Goal: Transaction & Acquisition: Purchase product/service

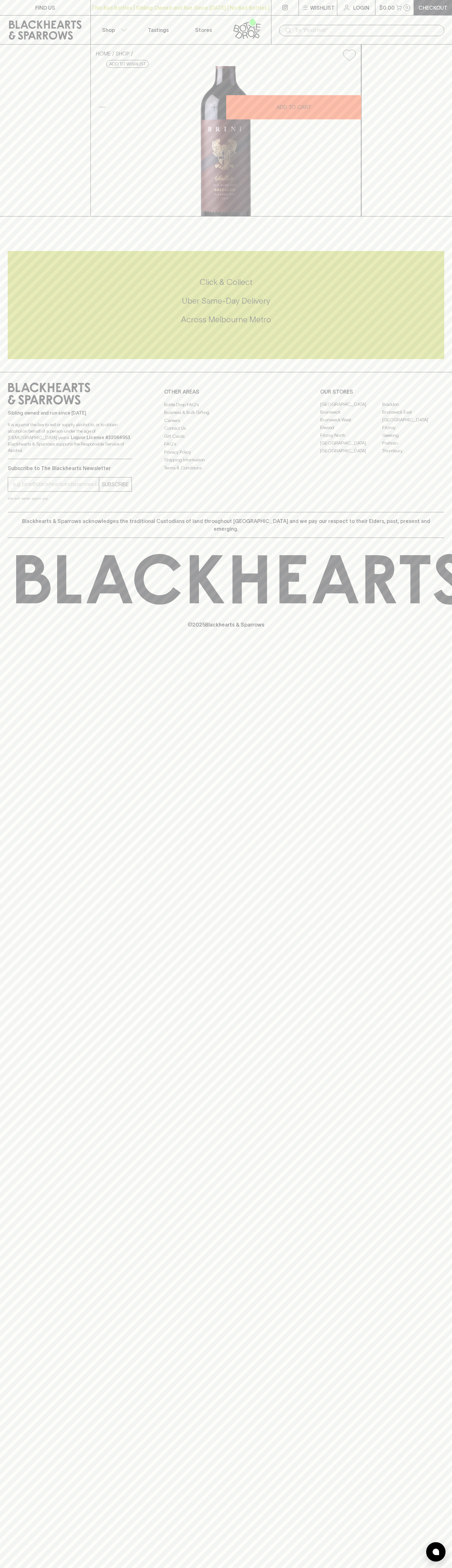
click at [449, 1544] on div "FIND US | No Bad Bottles | Sibling Owned and Run Since [DATE] | No Bad Bottles …" at bounding box center [226, 784] width 452 height 1568
click at [442, 1567] on html "FIND US | No Bad Bottles | Sibling Owned and Run Since [DATE] | No Bad Bottles …" at bounding box center [226, 784] width 452 height 1568
click at [29, 1281] on div "FIND US | No Bad Bottles | Sibling Owned and Run Since [DATE] | No Bad Bottles …" at bounding box center [226, 784] width 452 height 1568
